Goal: Task Accomplishment & Management: Use online tool/utility

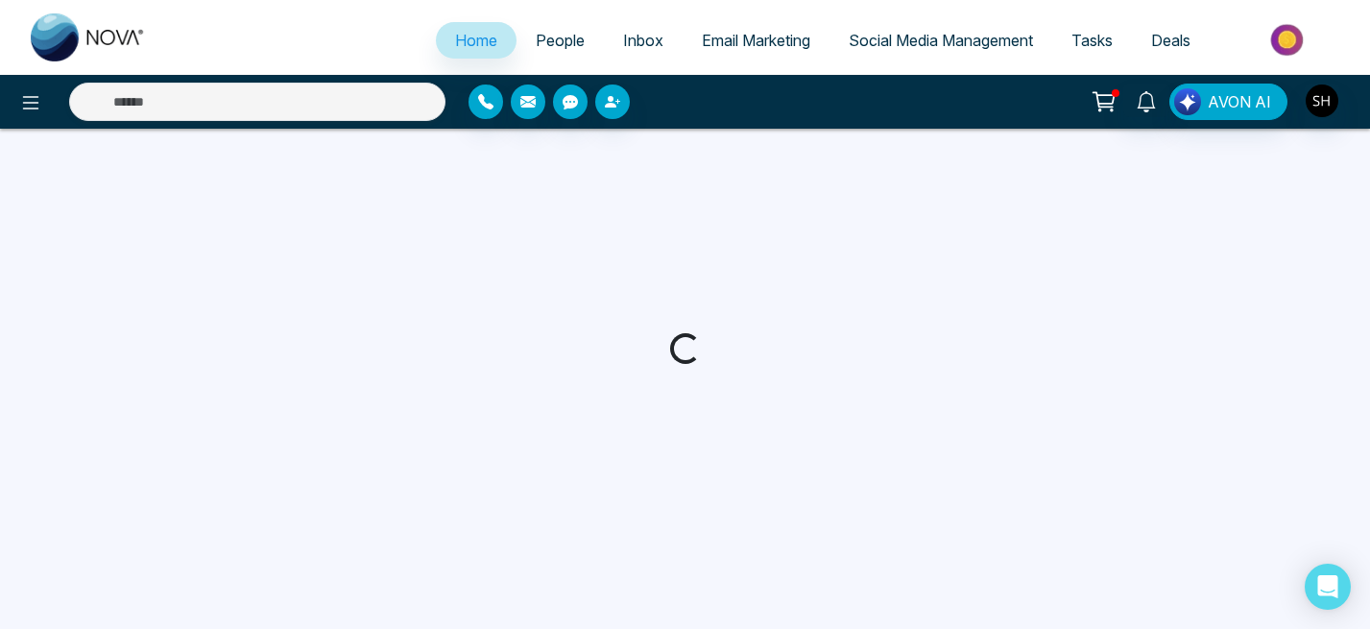
select select "*"
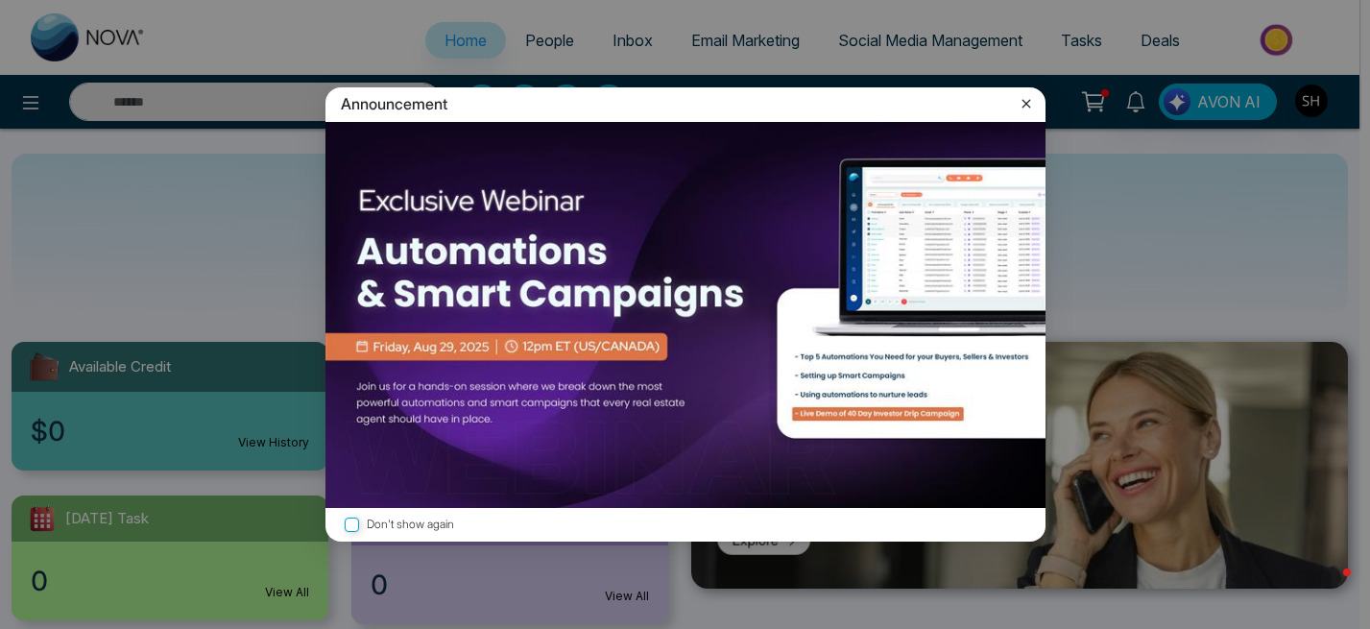
click at [1028, 98] on icon at bounding box center [1026, 103] width 19 height 19
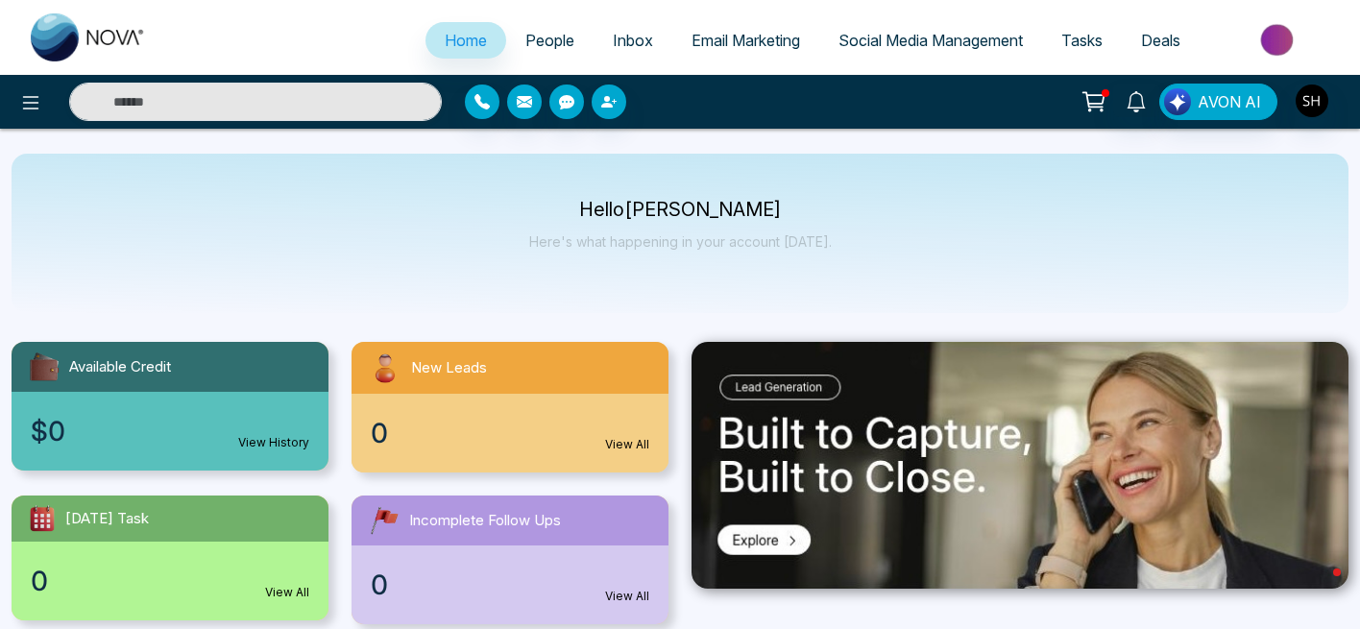
click at [874, 38] on span "Social Media Management" at bounding box center [930, 40] width 184 height 19
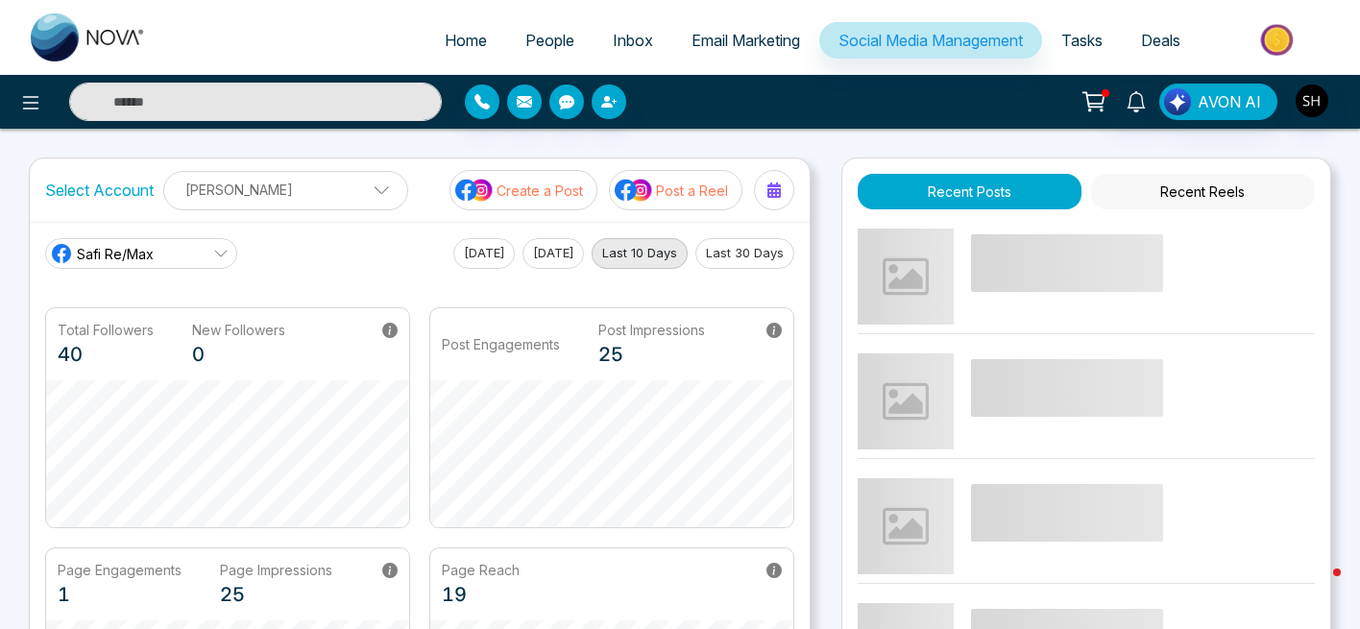
click at [665, 187] on p "Post a Reel" at bounding box center [692, 191] width 72 height 20
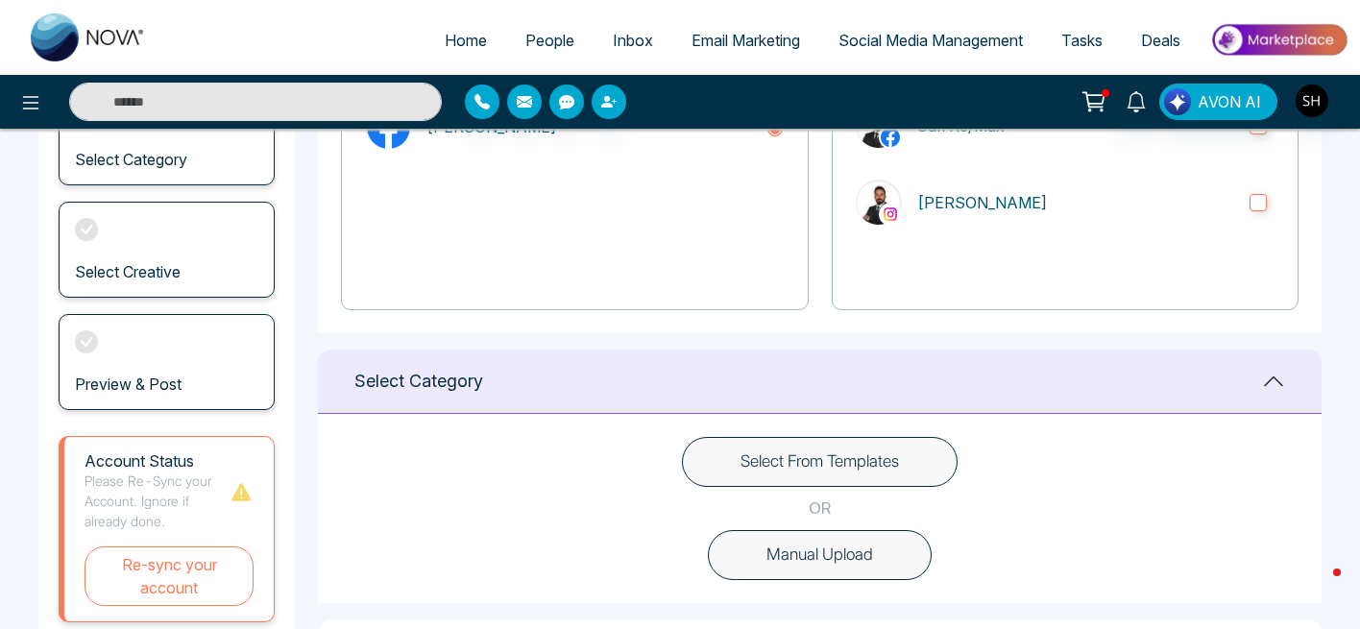
scroll to position [283, 0]
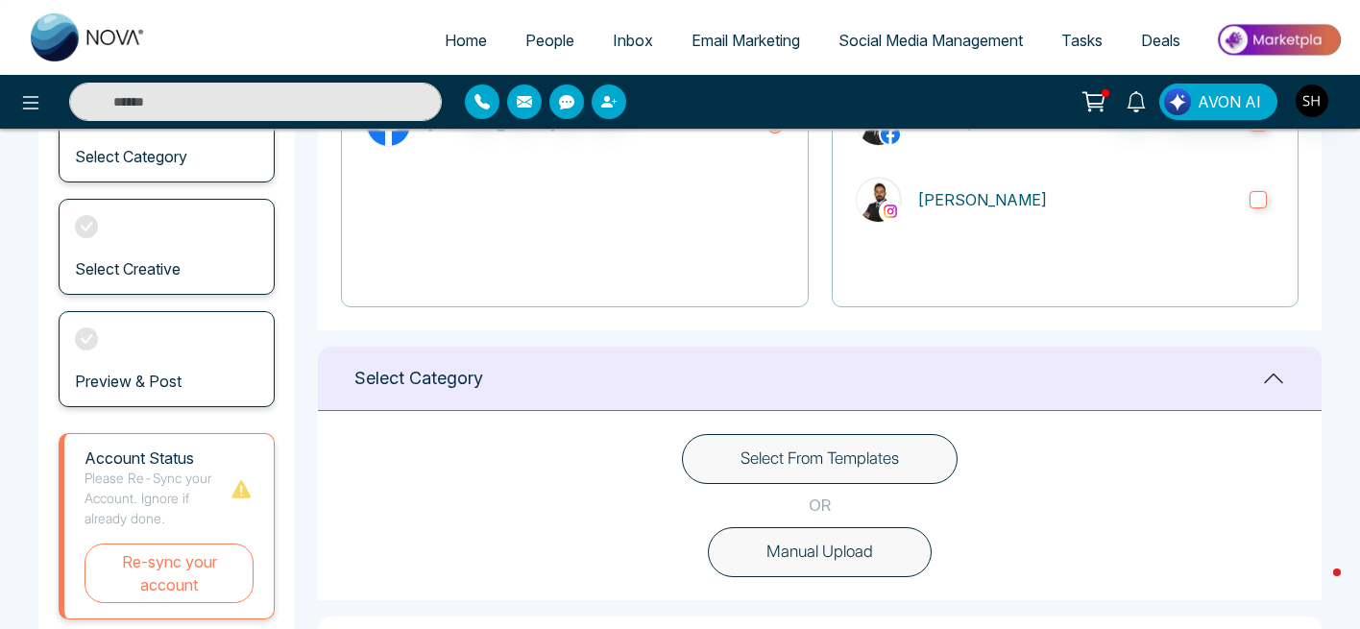
click at [908, 465] on button "Select From Templates" at bounding box center [820, 459] width 276 height 50
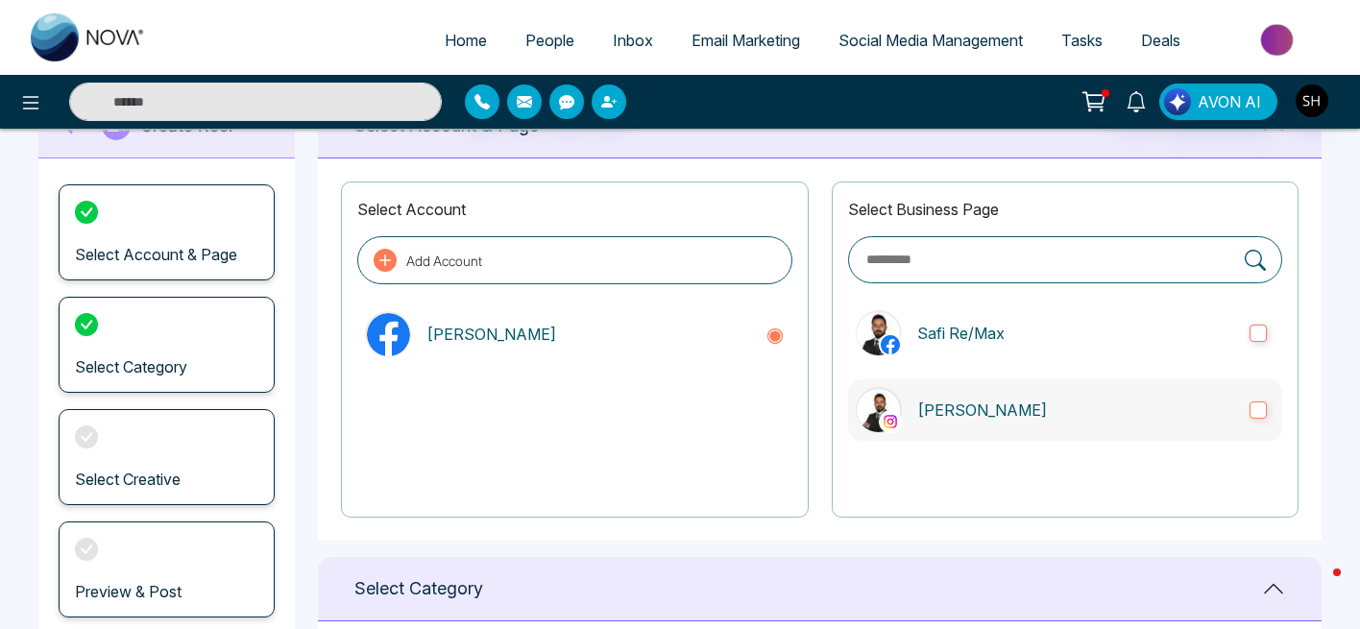
scroll to position [0, 0]
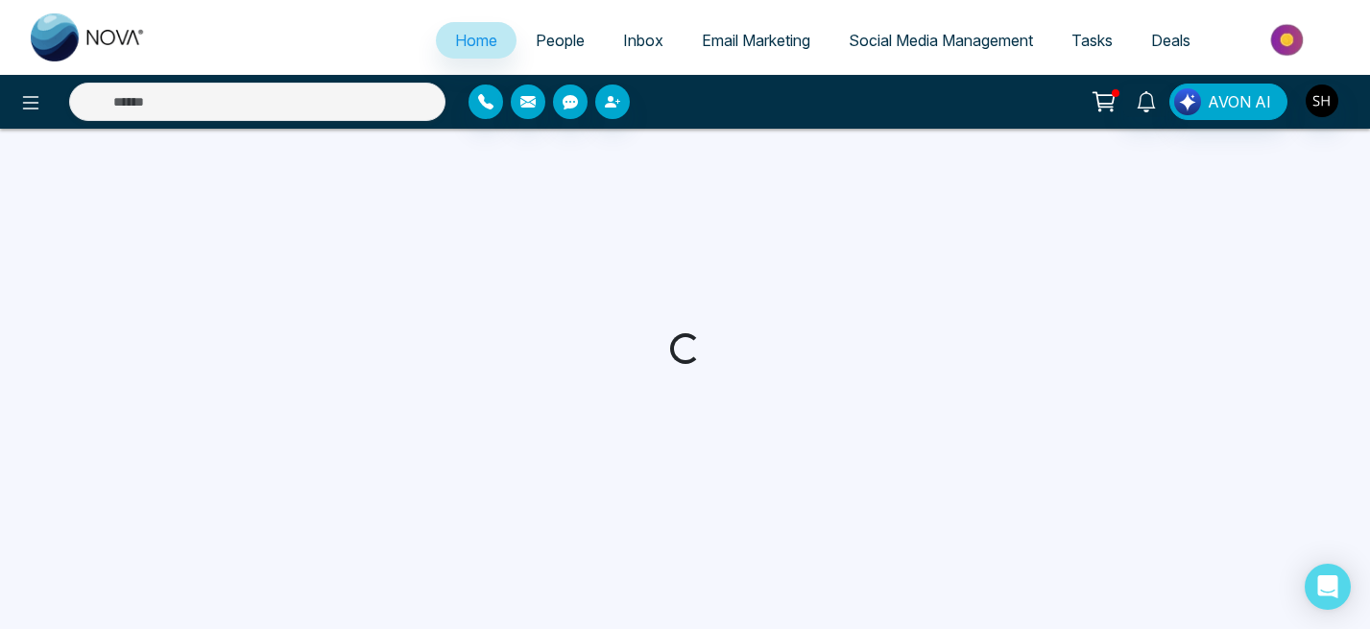
select select "*"
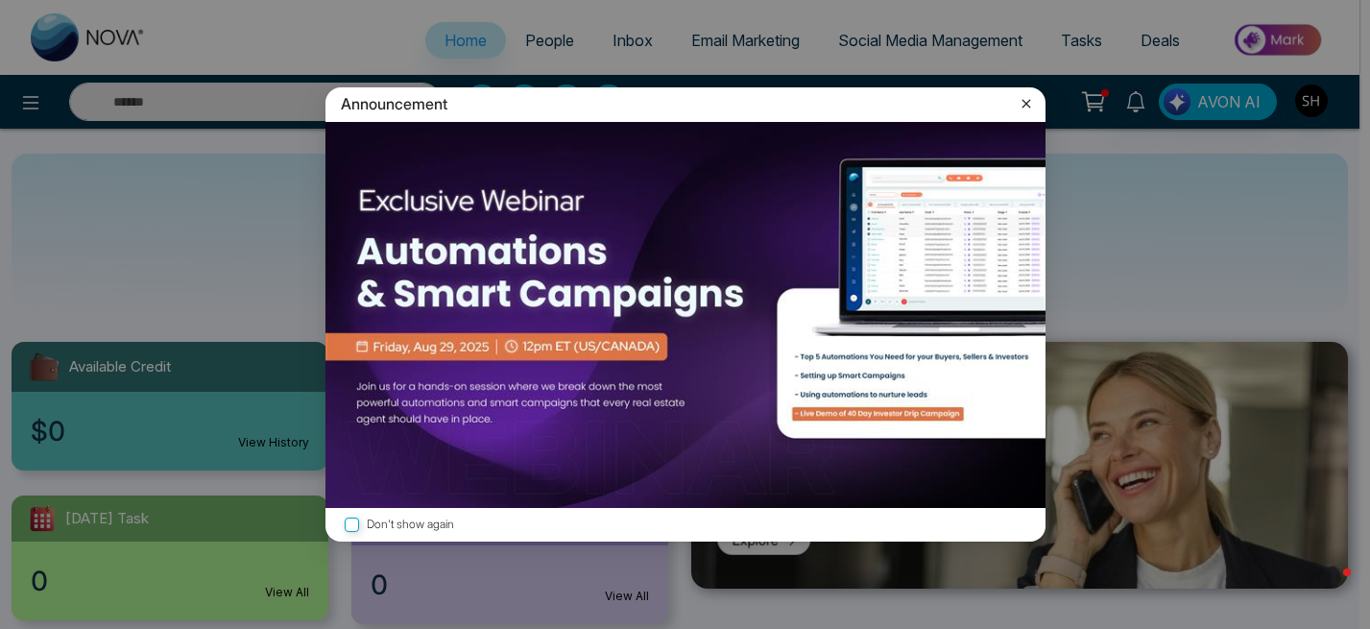
click at [1029, 99] on icon at bounding box center [1026, 103] width 19 height 19
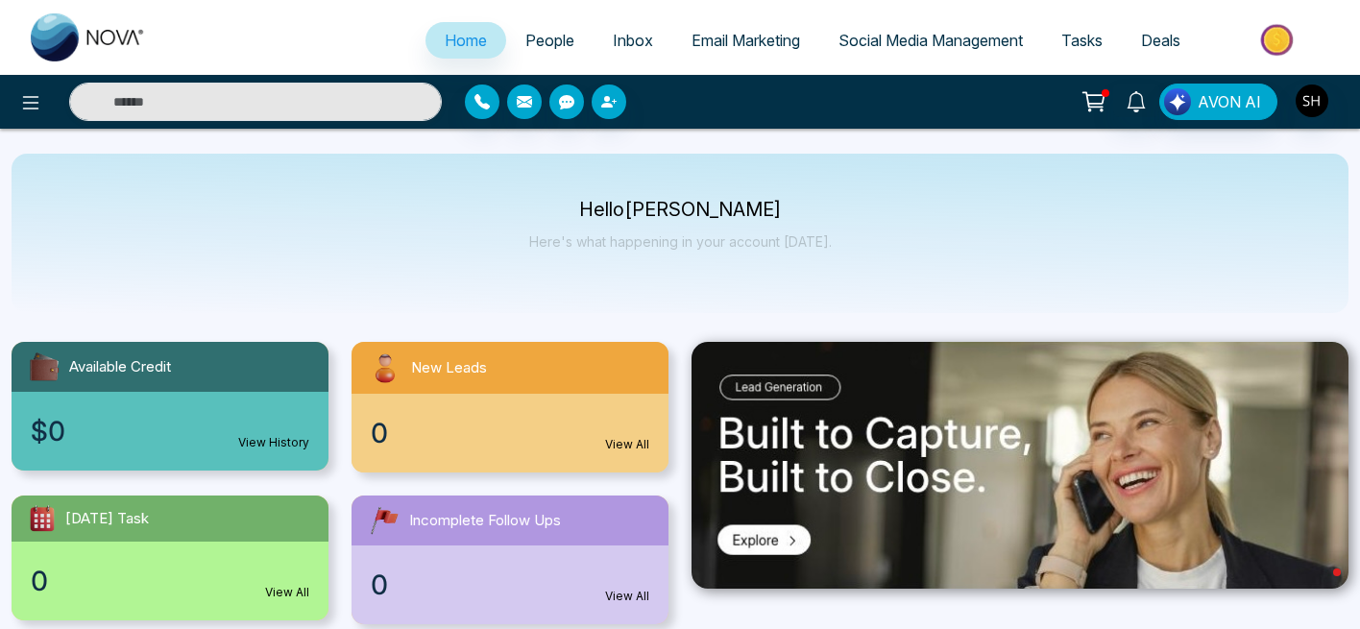
click at [935, 28] on link "Social Media Management" at bounding box center [930, 40] width 223 height 36
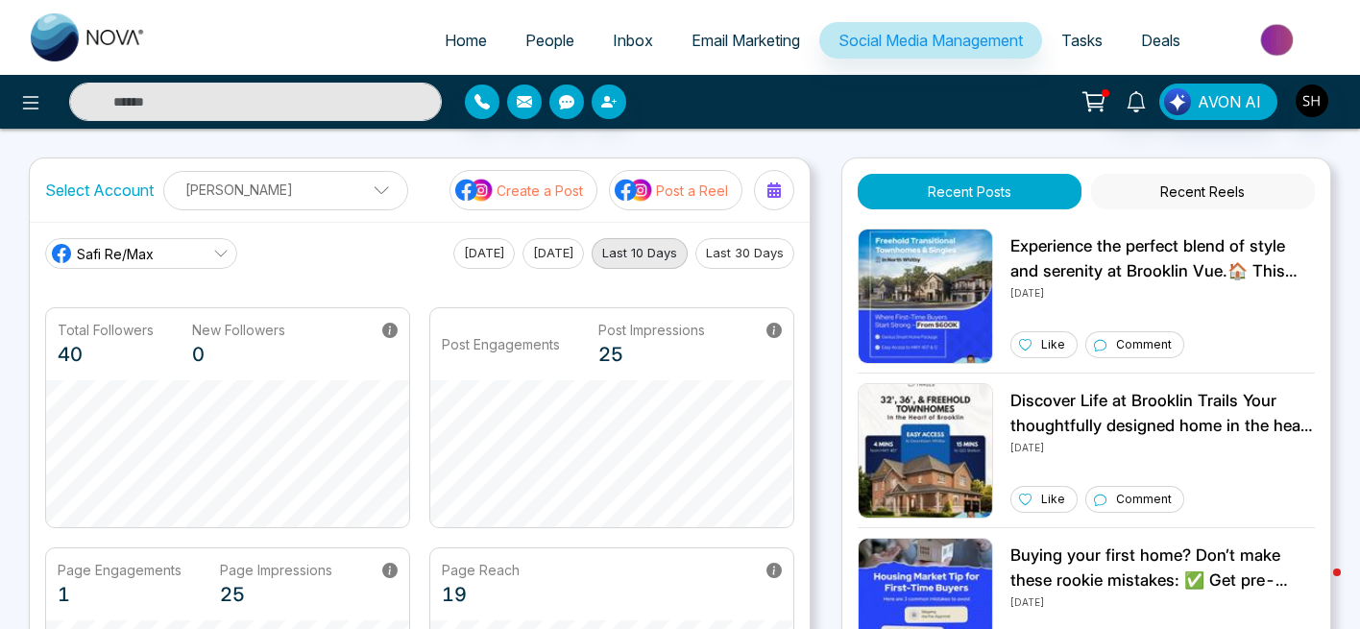
click at [666, 192] on p "Post a Reel" at bounding box center [692, 191] width 72 height 20
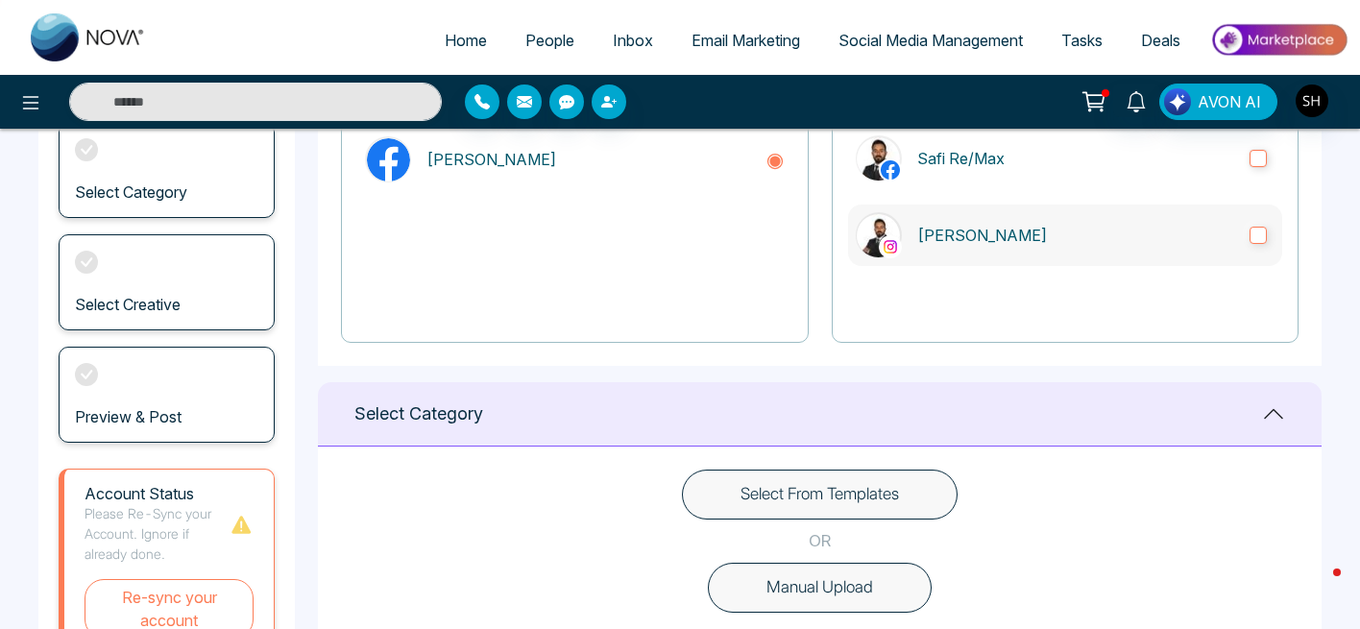
scroll to position [261, 0]
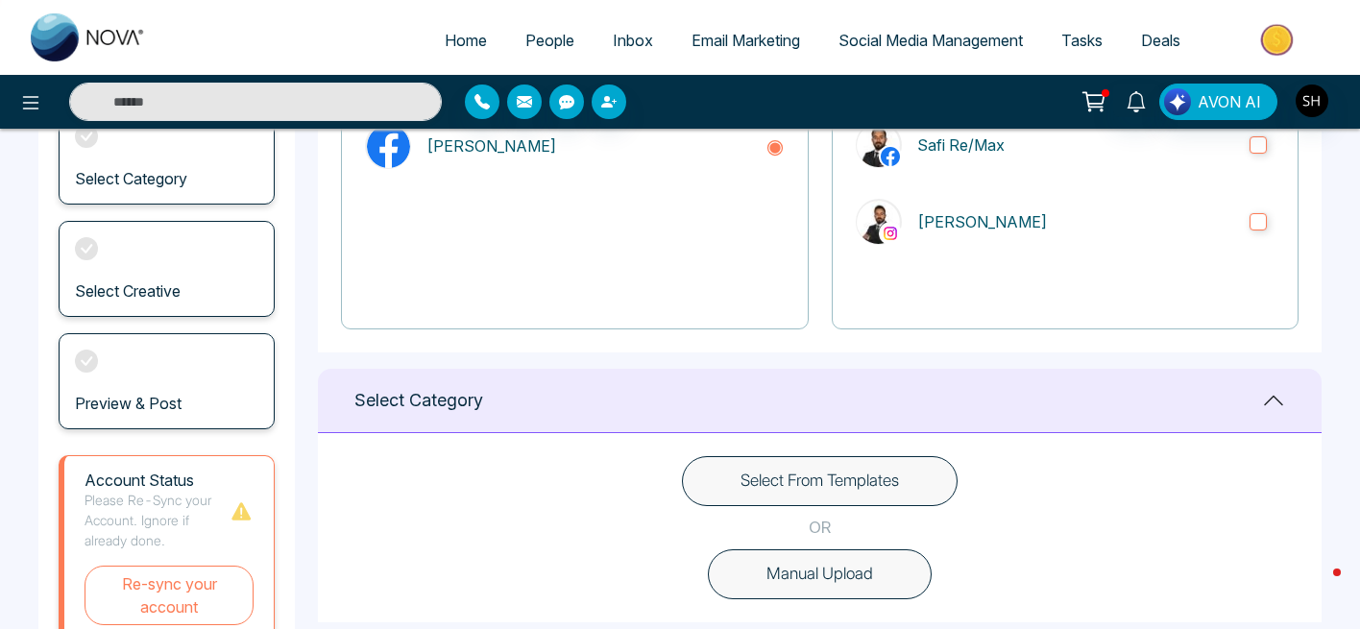
click at [856, 470] on button "Select From Templates" at bounding box center [820, 481] width 276 height 50
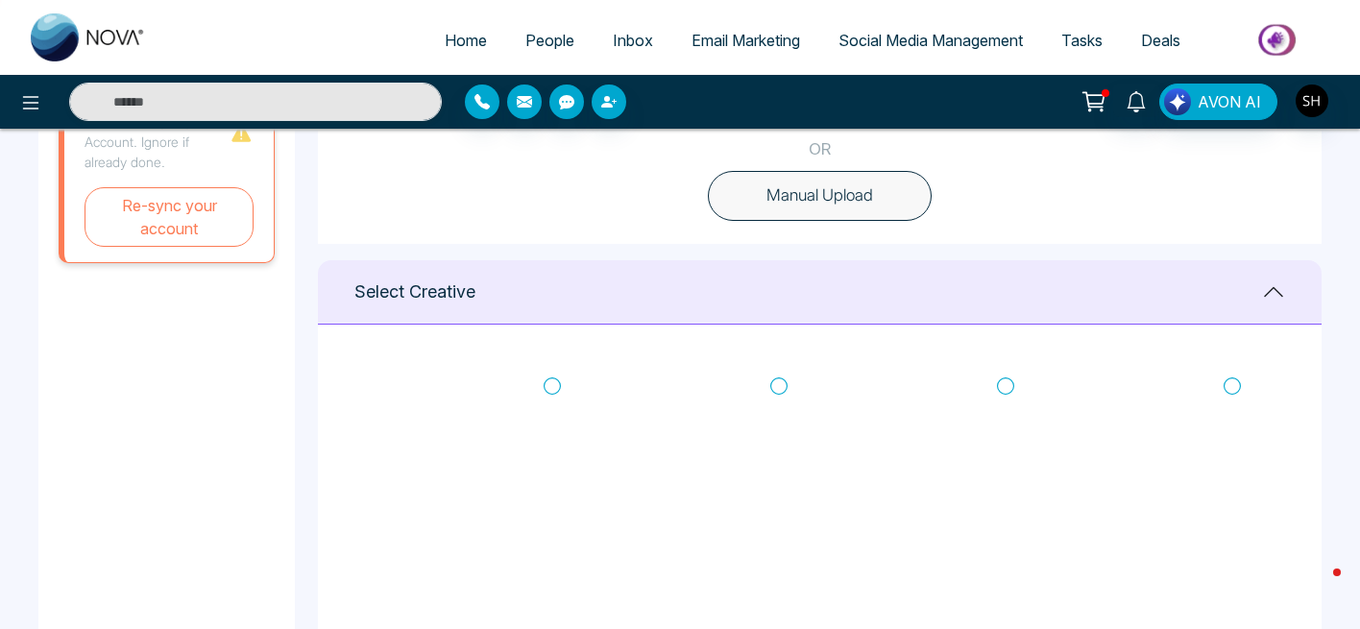
scroll to position [643, 0]
click at [554, 380] on icon at bounding box center [552, 382] width 17 height 19
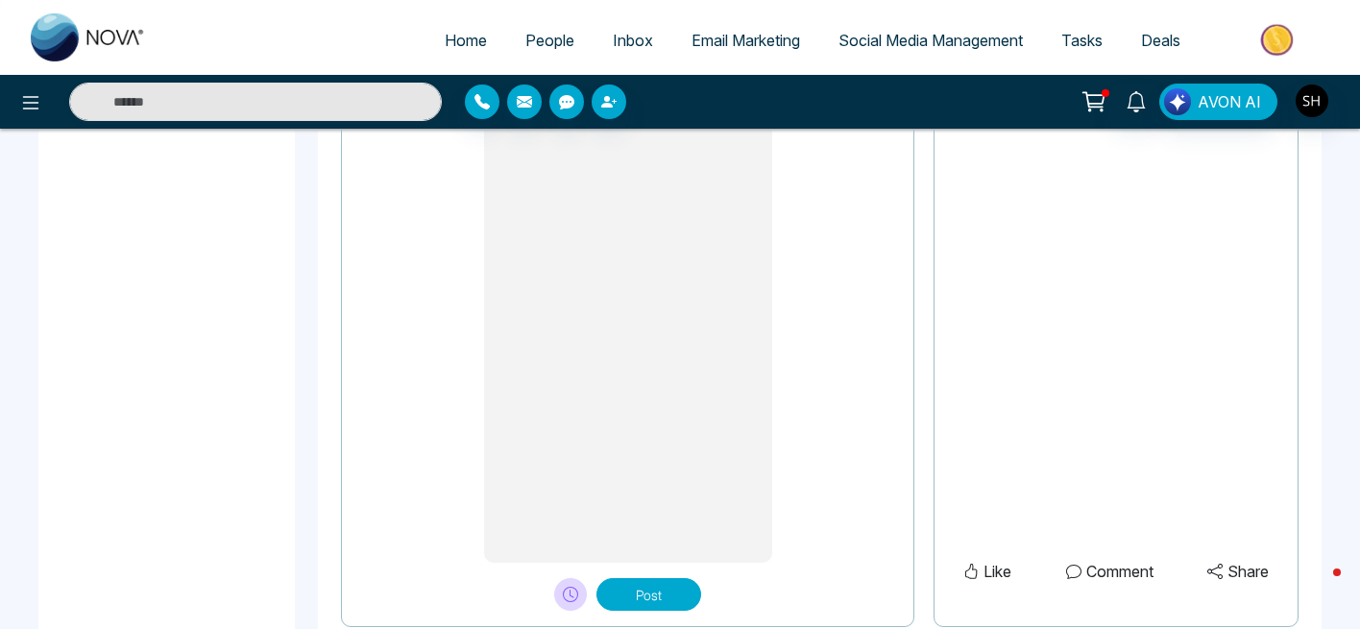
scroll to position [1690, 0]
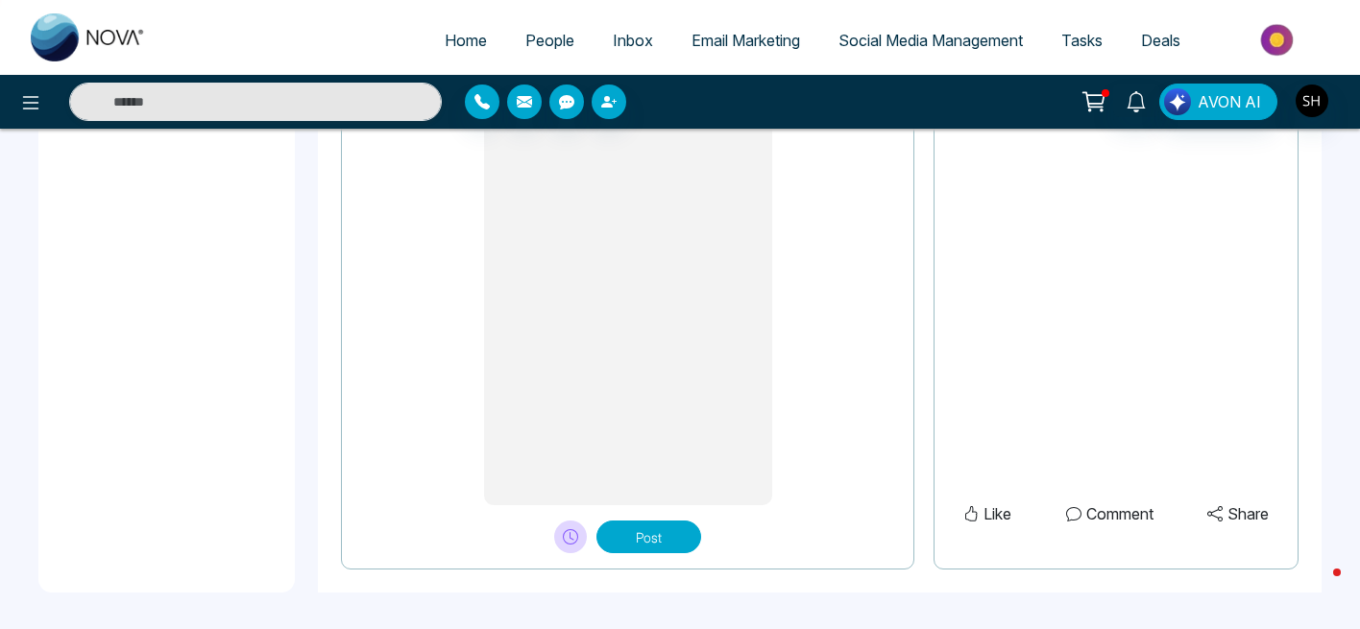
click at [655, 538] on button "Post" at bounding box center [648, 536] width 105 height 33
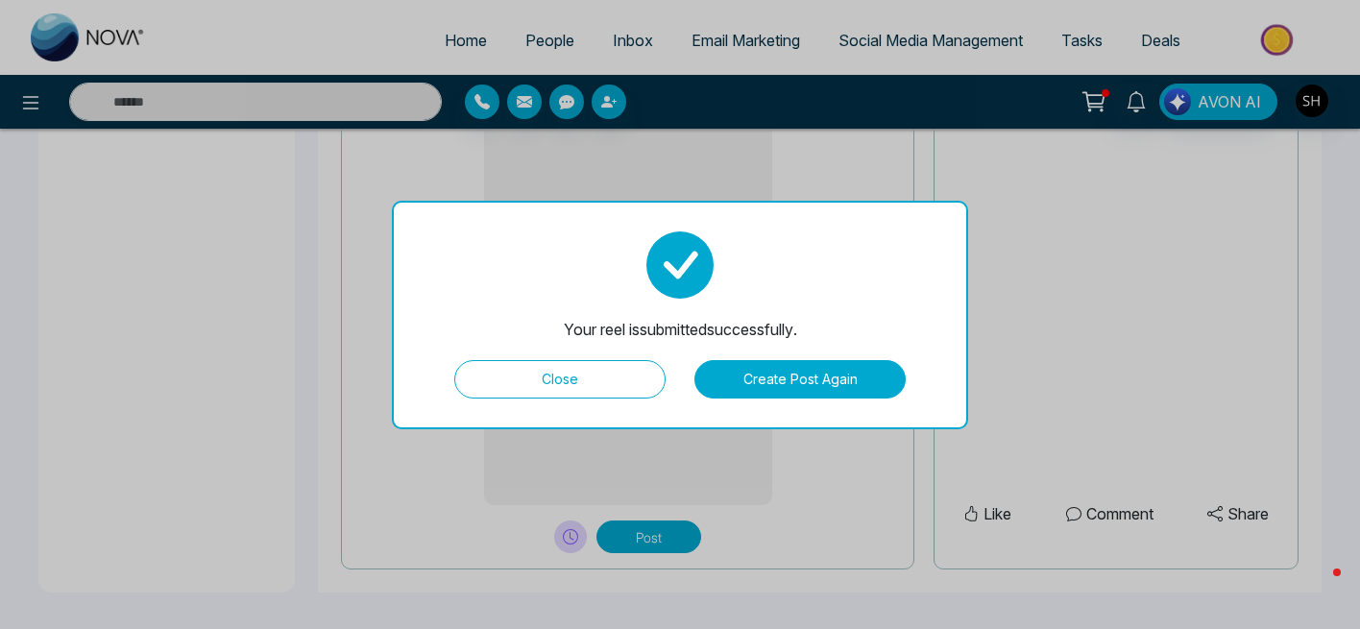
type textarea "**********"
